Goal: Task Accomplishment & Management: Manage account settings

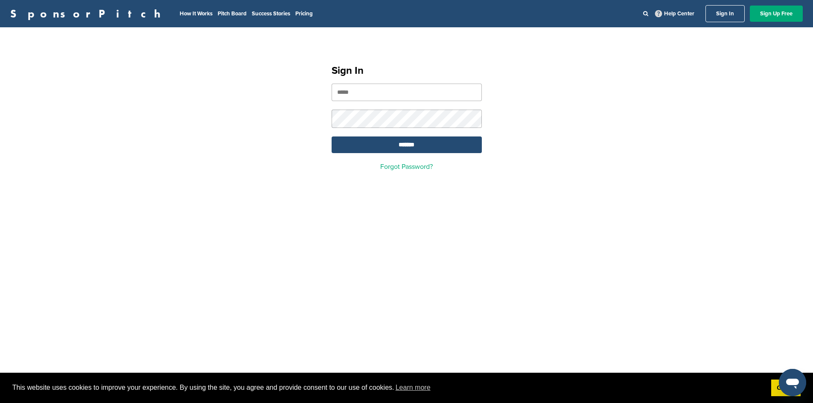
click at [378, 94] on input "email" at bounding box center [406, 92] width 150 height 17
type input "**********"
click at [389, 149] on input "*******" at bounding box center [406, 144] width 150 height 17
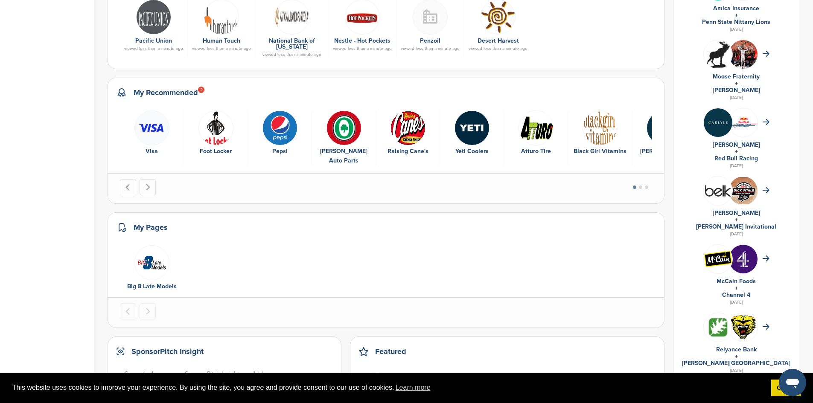
scroll to position [469, 0]
